Goal: Use online tool/utility

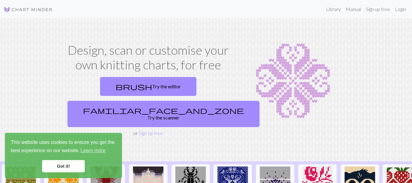
click at [102, 87] on link "brush Try the editor" at bounding box center [148, 86] width 96 height 19
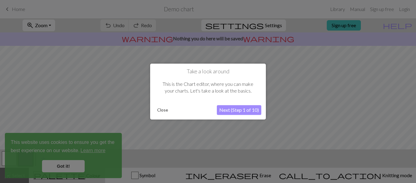
click at [72, 166] on div at bounding box center [208, 91] width 416 height 183
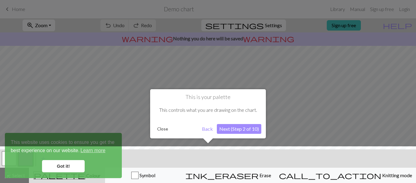
click at [242, 130] on button "Next (Step 2 of 10)" at bounding box center [239, 129] width 45 height 10
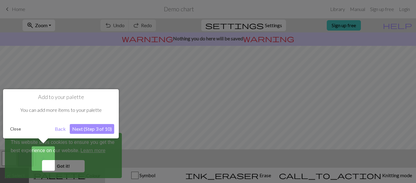
click at [57, 128] on button "Back" at bounding box center [60, 129] width 16 height 10
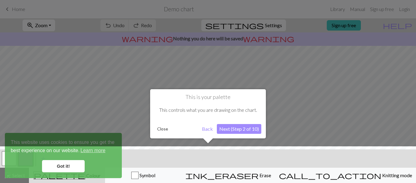
click at [161, 128] on button "Close" at bounding box center [163, 128] width 16 height 9
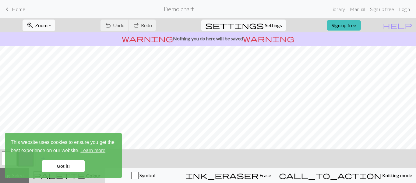
click at [62, 162] on link "Got it!" at bounding box center [63, 166] width 43 height 12
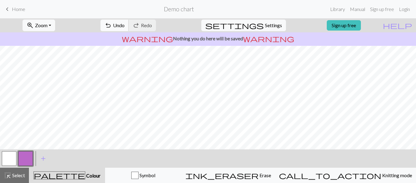
click at [129, 29] on button "undo Undo Undo" at bounding box center [115, 26] width 28 height 12
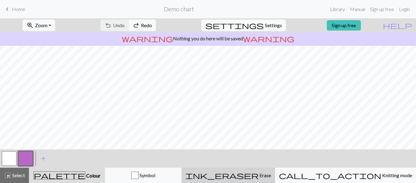
click at [271, 176] on span "Erase" at bounding box center [265, 175] width 13 height 6
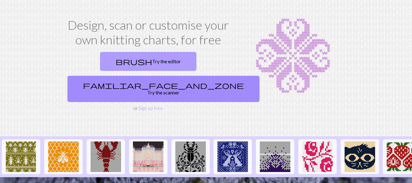
scroll to position [30, 0]
